Goal: Task Accomplishment & Management: Complete application form

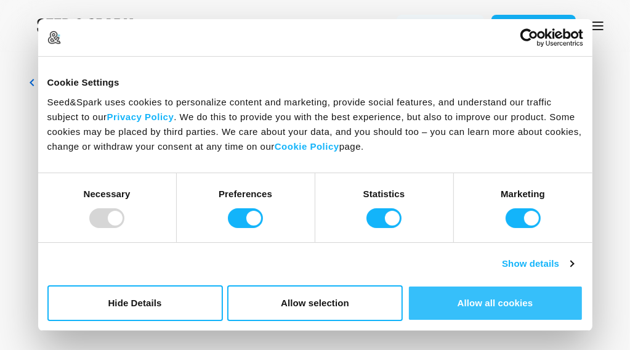
click at [467, 301] on button "Allow all cookies" at bounding box center [496, 303] width 176 height 36
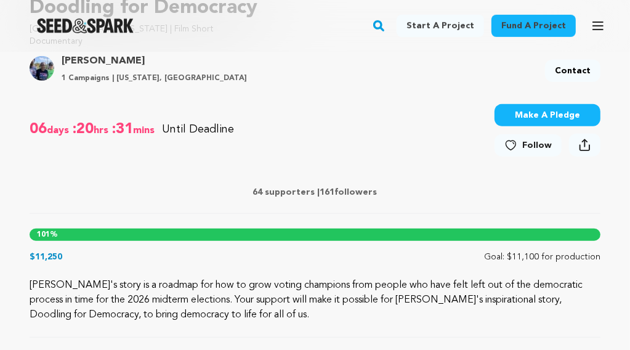
scroll to position [439, 0]
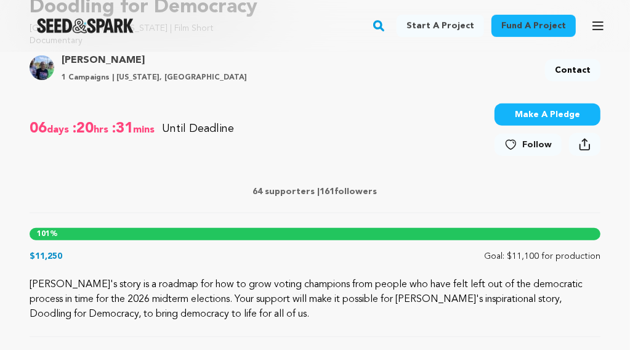
click at [511, 142] on icon at bounding box center [511, 145] width 13 height 12
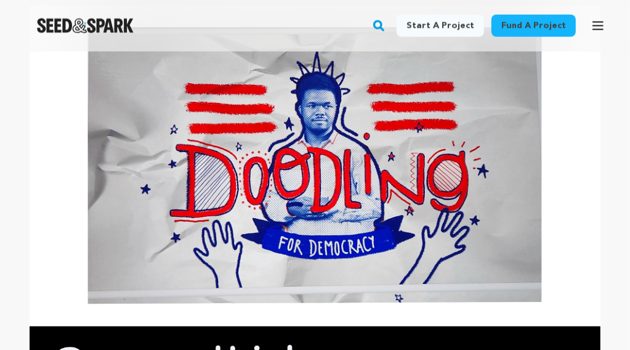
scroll to position [1233, 0]
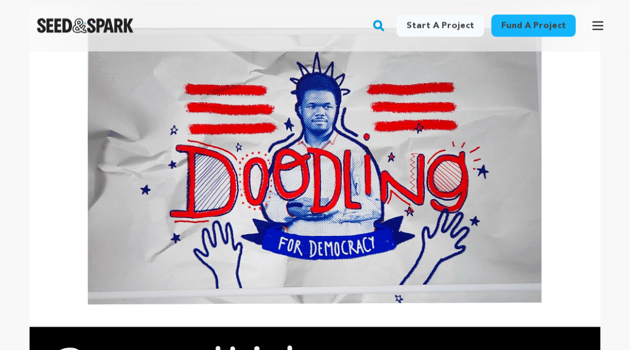
click at [416, 260] on img at bounding box center [315, 166] width 571 height 321
click at [262, 150] on img at bounding box center [315, 166] width 571 height 321
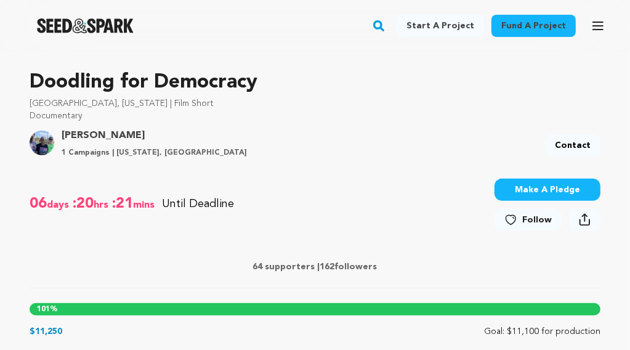
scroll to position [370, 0]
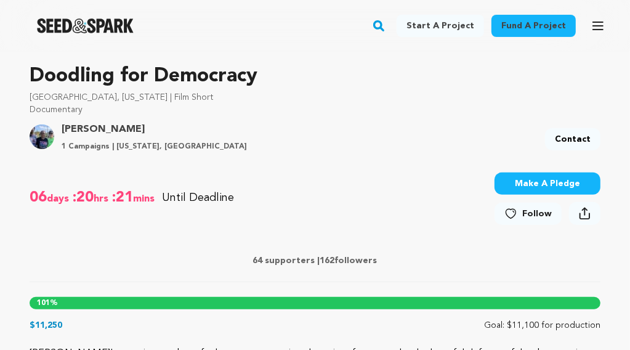
click at [515, 213] on icon at bounding box center [511, 214] width 13 height 12
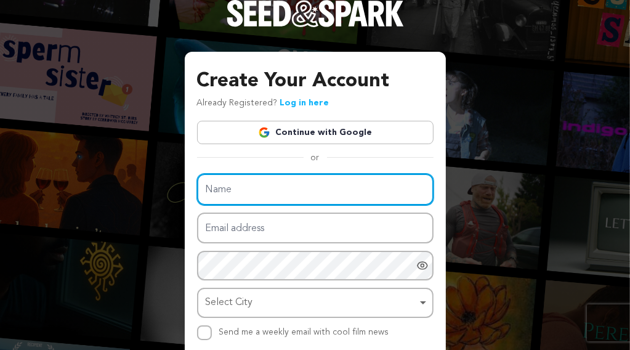
click at [221, 187] on input "Name" at bounding box center [315, 189] width 237 height 31
type input "Cathy Harmon-Christian"
type input "Cathy.Harmon-Christian@gcdd.ga.gov"
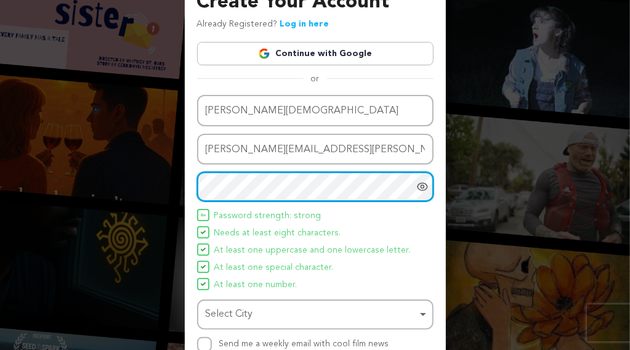
scroll to position [164, 0]
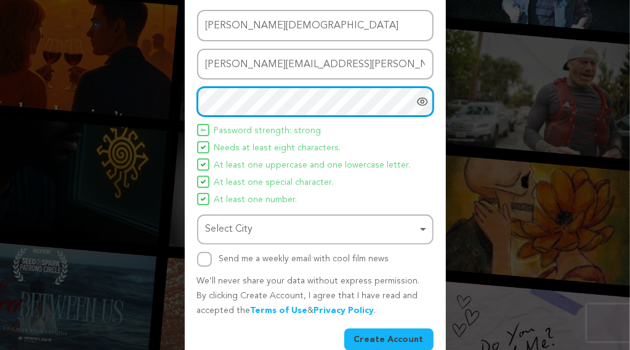
click at [292, 225] on div "Select City Remove item" at bounding box center [312, 230] width 212 height 18
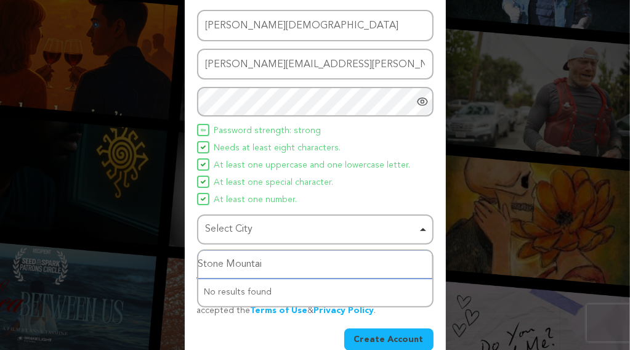
type input "Stone Mountain"
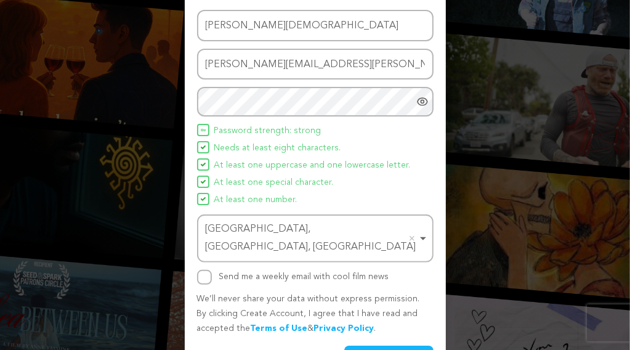
scroll to position [183, 0]
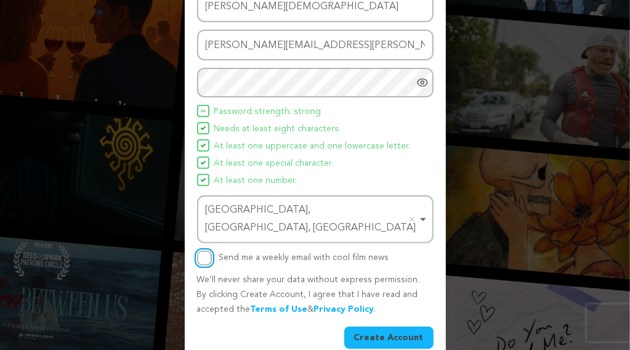
click at [203, 251] on input "Send me a weekly email with cool film news" at bounding box center [204, 258] width 15 height 15
checkbox input "true"
click at [403, 327] on button "Create Account" at bounding box center [388, 338] width 89 height 22
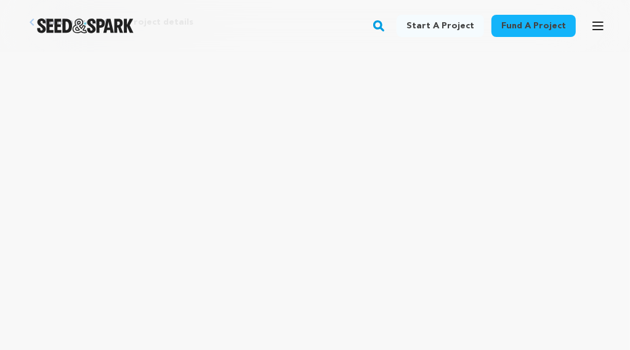
scroll to position [62, 0]
